Goal: Navigation & Orientation: Find specific page/section

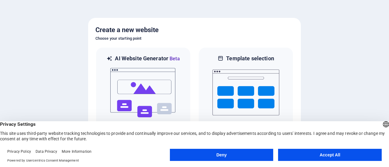
click at [298, 159] on button "Accept All" at bounding box center [330, 155] width 104 height 12
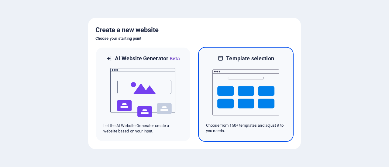
click at [244, 84] on img at bounding box center [245, 92] width 67 height 61
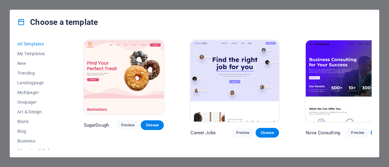
click at [373, 82] on div "All Templates My Templates New Trending Landingpage Multipager Onepager Art & D…" at bounding box center [194, 95] width 369 height 123
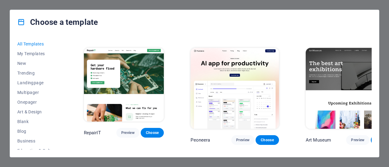
scroll to position [116, 0]
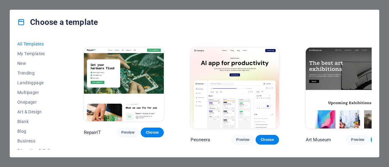
drag, startPoint x: 64, startPoint y: 80, endPoint x: 62, endPoint y: 127, distance: 46.8
click at [62, 127] on div "All Templates My Templates New Trending Landingpage Multipager Onepager Art & D…" at bounding box center [40, 94] width 47 height 111
click at [32, 104] on span "Onepager" at bounding box center [37, 102] width 40 height 5
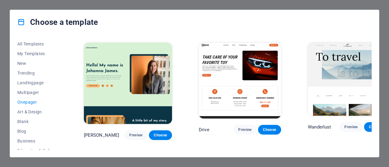
scroll to position [492, 0]
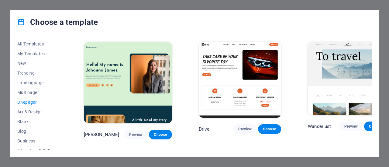
drag, startPoint x: 64, startPoint y: 81, endPoint x: 68, endPoint y: 119, distance: 37.9
click at [68, 119] on div "All Templates My Templates New Trending Landingpage Multipager Onepager Art & D…" at bounding box center [194, 95] width 369 height 123
click at [63, 118] on div "All Templates My Templates New Trending Landingpage Multipager Onepager Art & D…" at bounding box center [40, 94] width 47 height 111
drag, startPoint x: 63, startPoint y: 118, endPoint x: 43, endPoint y: 123, distance: 20.6
click at [43, 123] on div "All Templates My Templates New Trending Landingpage Multipager Onepager Art & D…" at bounding box center [40, 94] width 47 height 111
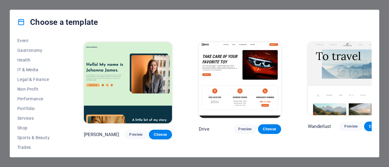
scroll to position [142, 0]
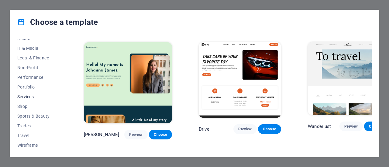
click at [33, 95] on span "Services" at bounding box center [37, 96] width 40 height 5
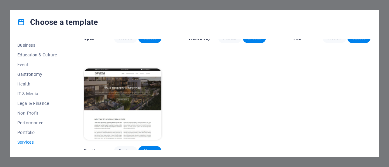
scroll to position [95, 0]
click at [41, 94] on span "IT & Media" at bounding box center [37, 94] width 40 height 5
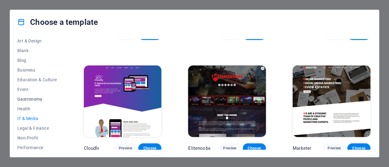
scroll to position [67, 0]
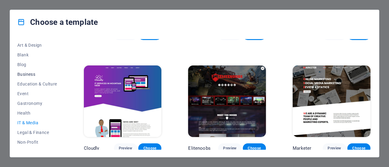
click at [34, 75] on span "Business" at bounding box center [37, 74] width 40 height 5
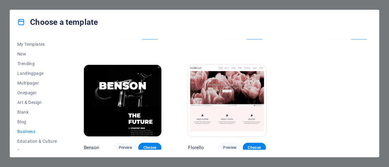
scroll to position [0, 0]
click at [33, 45] on span "All Templates" at bounding box center [37, 44] width 40 height 5
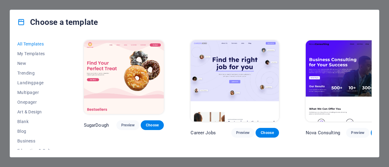
click at [345, 64] on img at bounding box center [350, 80] width 88 height 81
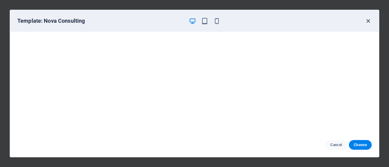
click at [369, 21] on icon "button" at bounding box center [368, 21] width 7 height 7
